Goal: Find specific page/section: Find specific page/section

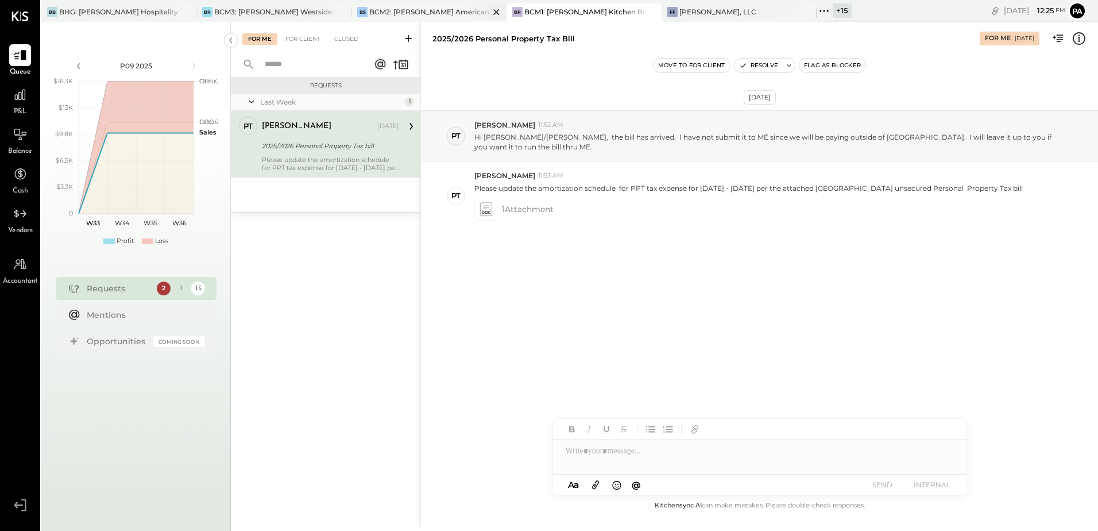
click at [440, 11] on div "BCM2: [PERSON_NAME] American Cooking" at bounding box center [429, 12] width 120 height 10
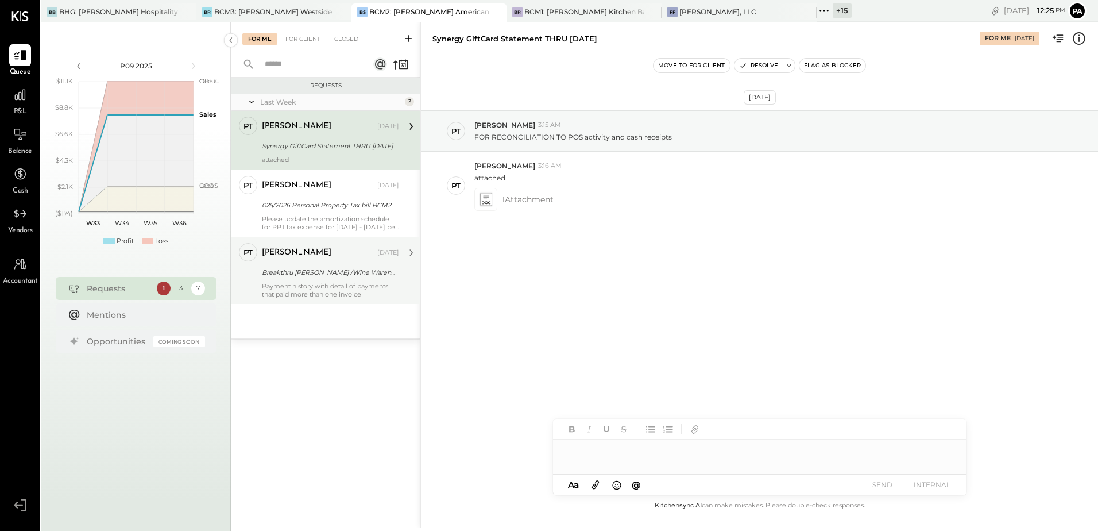
click at [295, 282] on div "Payment history with detail of payments that paid more than one invoice" at bounding box center [330, 290] width 137 height 16
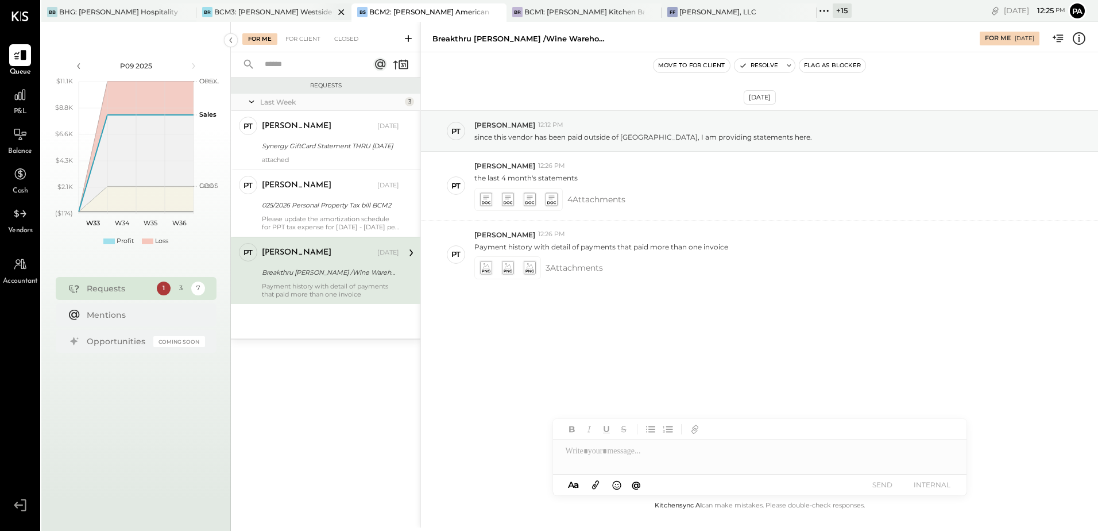
click at [275, 7] on div "BCM3: [PERSON_NAME] Westside Grill" at bounding box center [274, 12] width 120 height 10
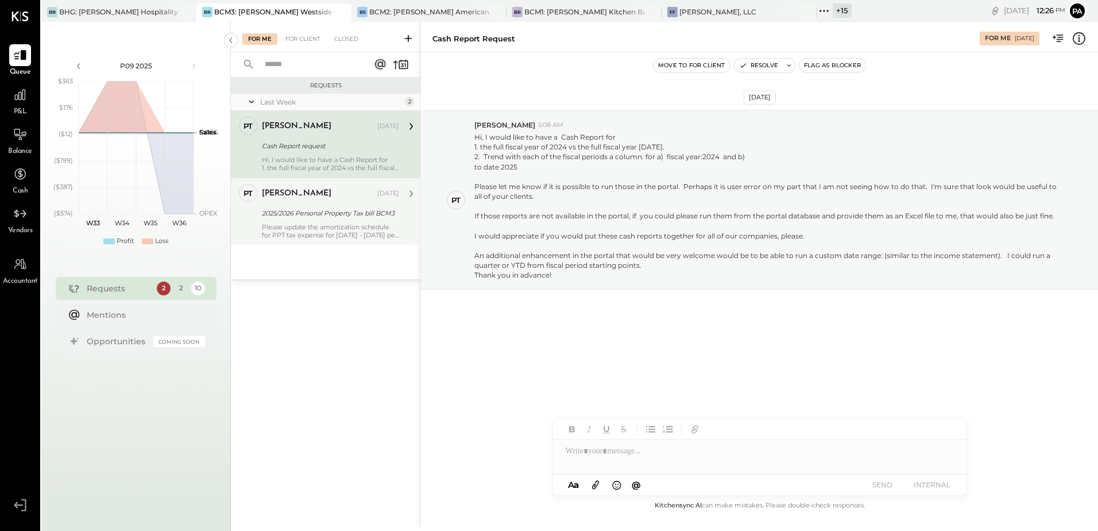
click at [317, 223] on div "Please update the amortization schedule for PPT tax expense for [DATE] - [DATE]…" at bounding box center [330, 231] width 137 height 16
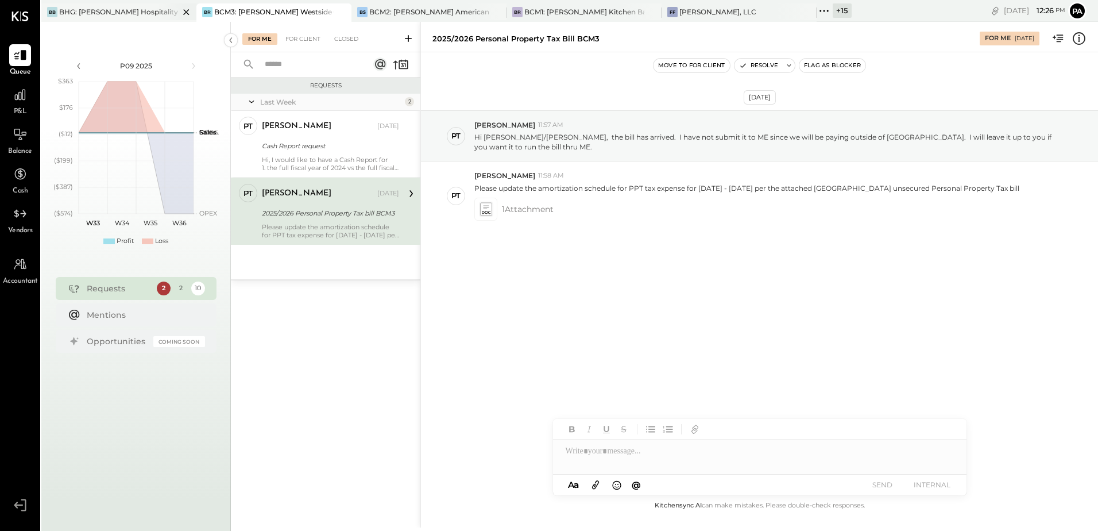
click at [127, 11] on div "BHG: [PERSON_NAME] Hospitality Group, LLC" at bounding box center [119, 12] width 120 height 10
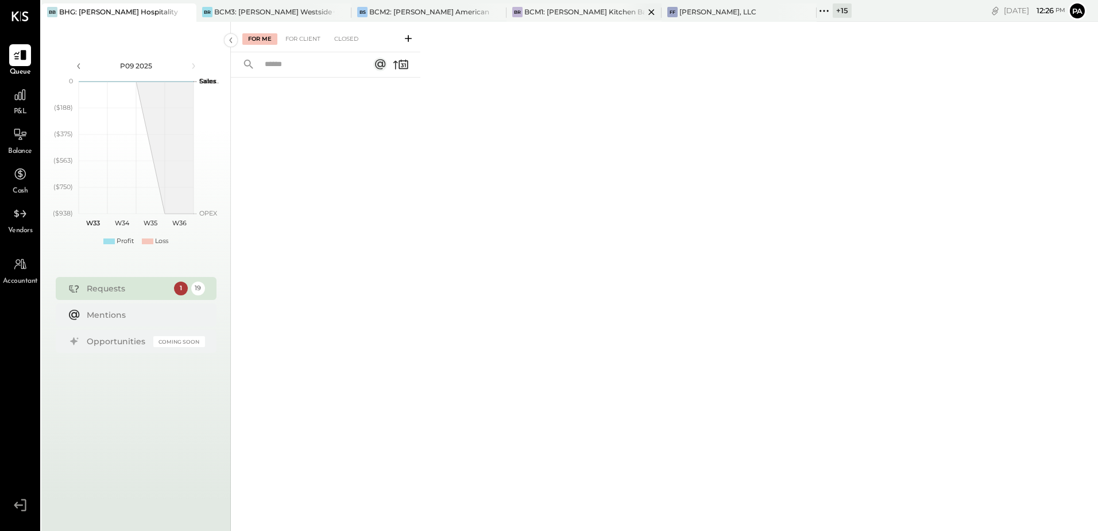
click at [594, 10] on div "BCM1: [PERSON_NAME] Kitchen Bar Market" at bounding box center [584, 12] width 120 height 10
